Goal: Task Accomplishment & Management: Use online tool/utility

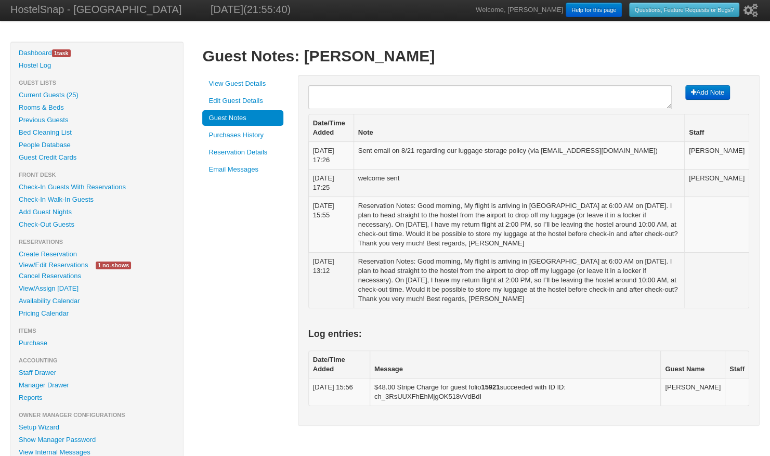
click at [64, 265] on link "View/Edit Reservations" at bounding box center [53, 264] width 85 height 11
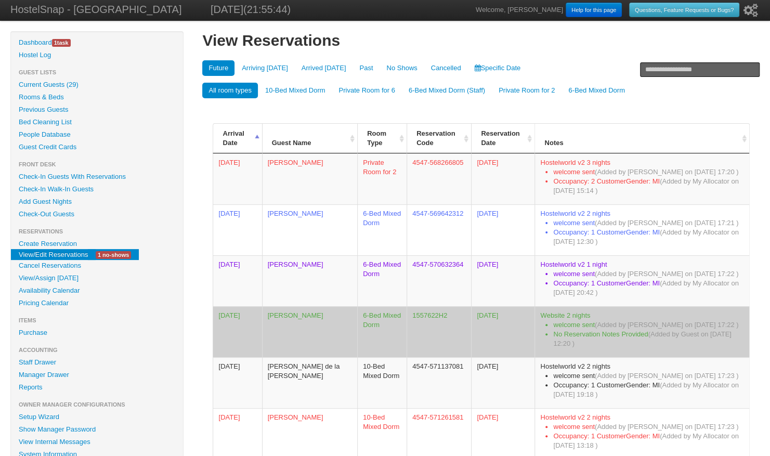
click at [294, 319] on td "Phichamon Phitakchatchawal" at bounding box center [310, 331] width 96 height 51
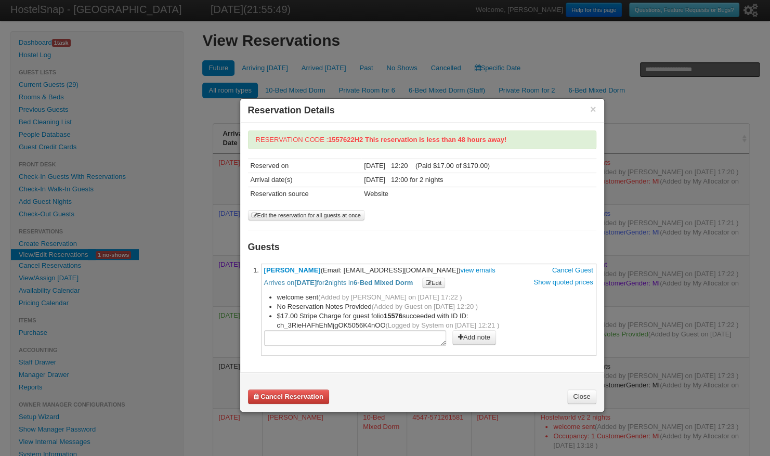
click at [321, 266] on link "Phichamon Phitakchatchawal" at bounding box center [292, 270] width 57 height 8
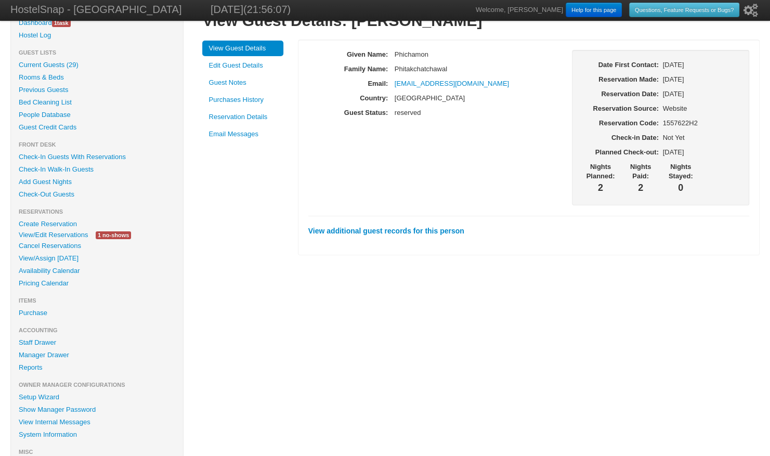
scroll to position [20, 0]
click at [32, 368] on link "Reports" at bounding box center [97, 367] width 172 height 12
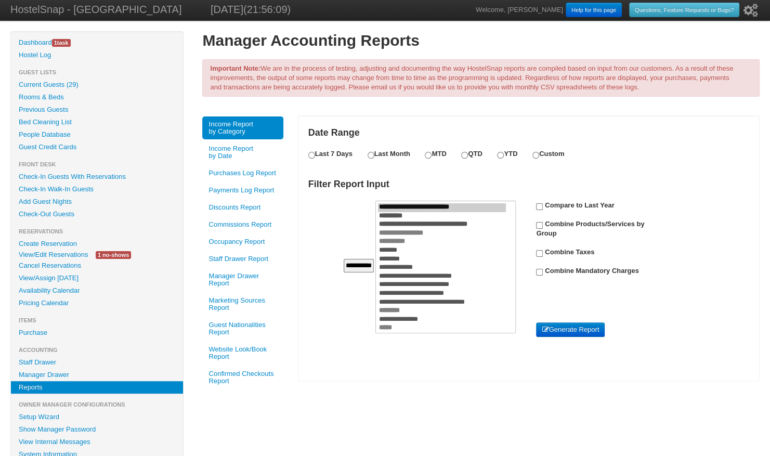
scroll to position [34, 0]
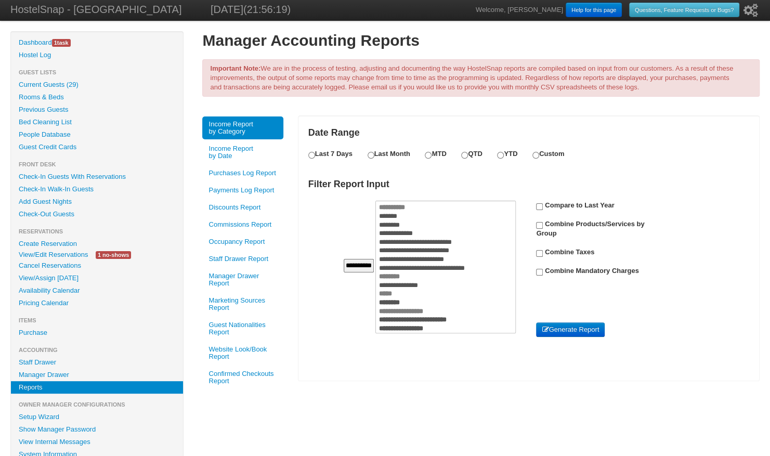
click at [250, 238] on link "Occupancy Report" at bounding box center [242, 242] width 81 height 16
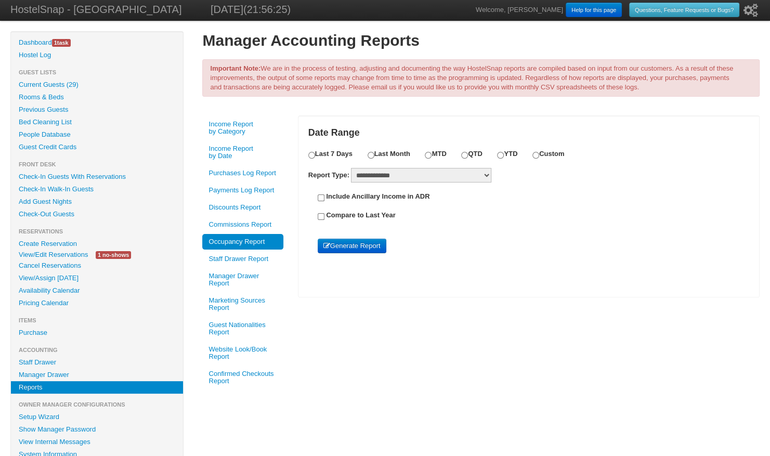
click at [223, 328] on link "Guest Nationalities Report" at bounding box center [242, 328] width 81 height 23
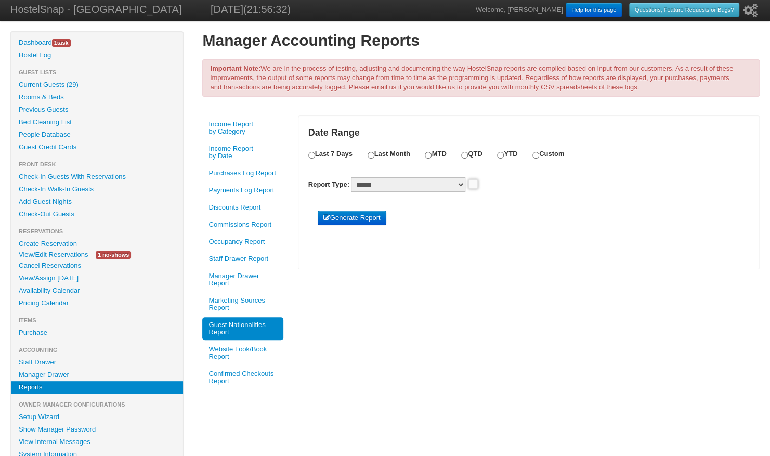
click at [374, 185] on select "****** *********" at bounding box center [408, 184] width 114 height 15
click at [350, 217] on link "Generate Report" at bounding box center [352, 218] width 69 height 15
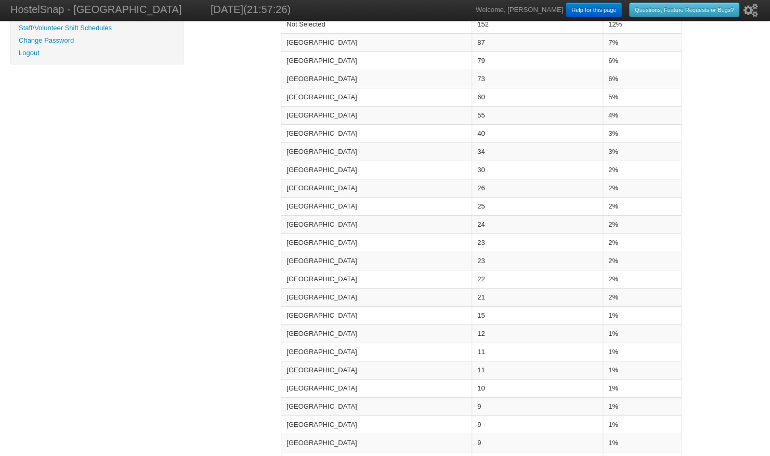
scroll to position [456, 0]
click at [306, 88] on td "[GEOGRAPHIC_DATA]" at bounding box center [376, 97] width 191 height 18
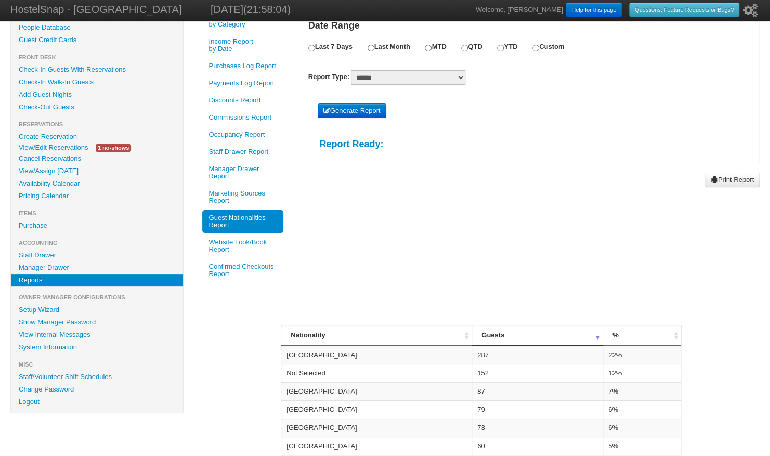
scroll to position [0, 0]
